Goal: Transaction & Acquisition: Purchase product/service

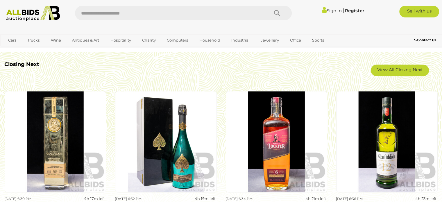
scroll to position [530, 0]
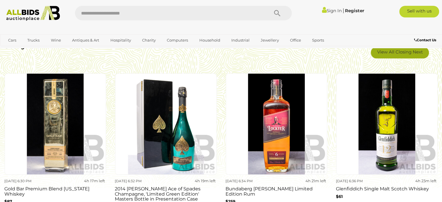
click at [396, 58] on link "View All Closing Next" at bounding box center [400, 53] width 58 height 12
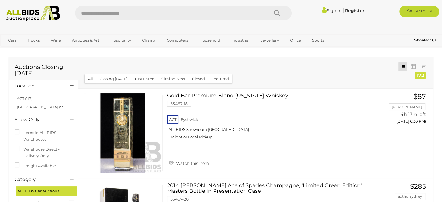
click at [23, 98] on link "ACT (117)" at bounding box center [25, 98] width 16 height 5
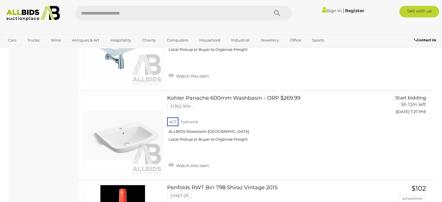
scroll to position [4509, 0]
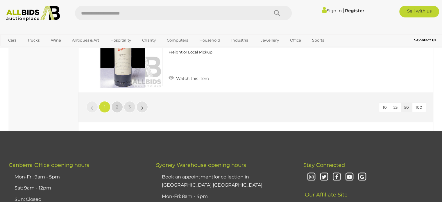
click at [117, 104] on span "2" at bounding box center [117, 106] width 2 height 5
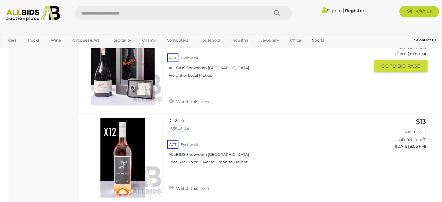
scroll to position [3491, 0]
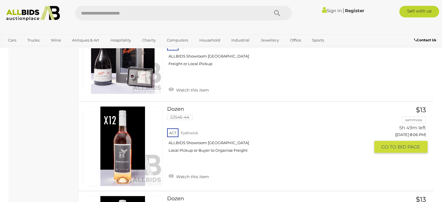
click at [122, 126] on link at bounding box center [123, 146] width 80 height 80
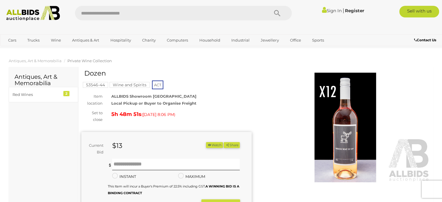
click at [359, 136] on img at bounding box center [345, 128] width 170 height 110
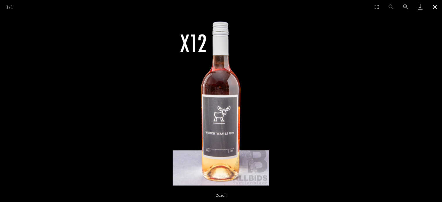
click at [434, 5] on button "Close gallery" at bounding box center [434, 7] width 15 height 14
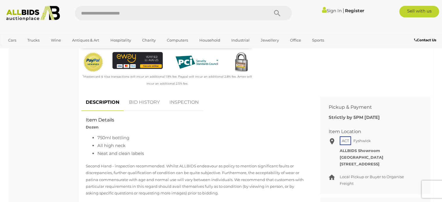
scroll to position [353, 0]
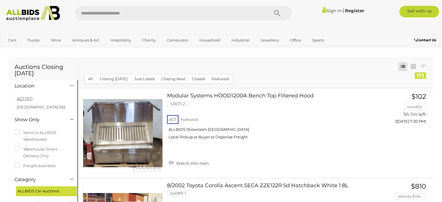
click at [27, 98] on link "ACT (117)" at bounding box center [25, 98] width 16 height 5
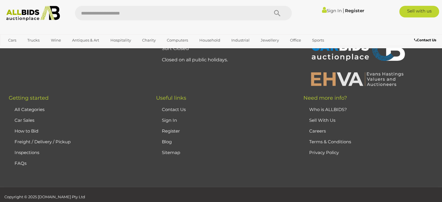
scroll to position [4503, 0]
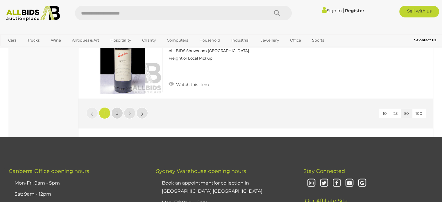
click at [117, 110] on span "2" at bounding box center [117, 112] width 2 height 5
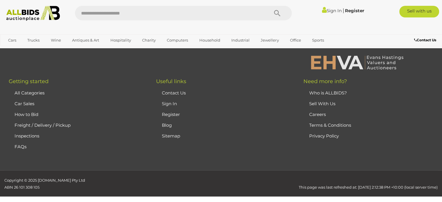
scroll to position [4498, 0]
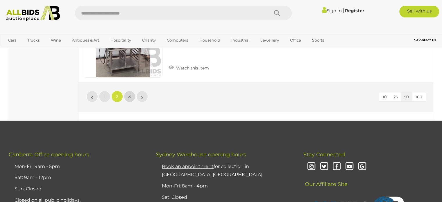
click at [129, 94] on span "3" at bounding box center [129, 96] width 2 height 5
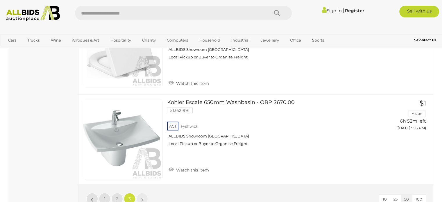
scroll to position [1619, 0]
